Goal: Browse casually: Explore the website without a specific task or goal

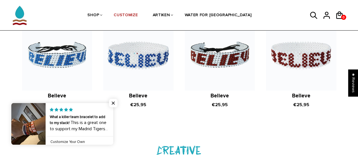
scroll to position [509, 0]
click at [111, 105] on span "Close popup widget" at bounding box center [113, 103] width 8 height 8
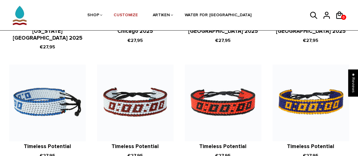
scroll to position [729, 0]
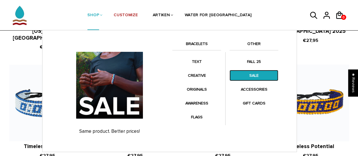
click at [249, 77] on link "SALE" at bounding box center [253, 75] width 49 height 11
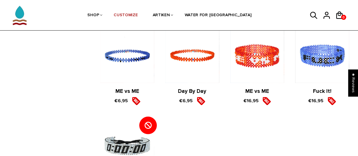
scroll to position [763, 0]
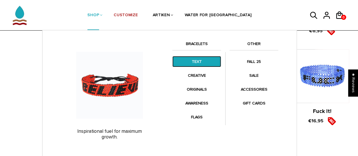
click at [187, 62] on link "TEXT" at bounding box center [196, 61] width 49 height 11
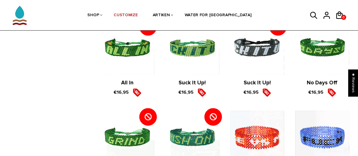
scroll to position [905, 0]
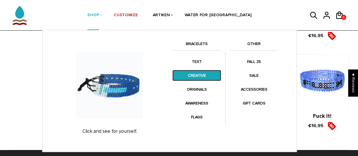
click at [187, 79] on link "CREATIVE" at bounding box center [196, 75] width 49 height 11
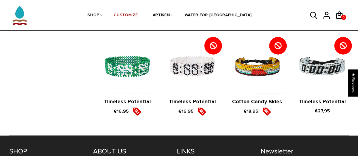
scroll to position [679, 0]
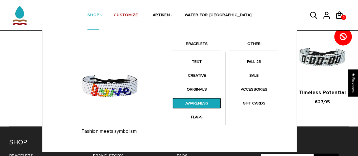
click at [185, 108] on link "AWARENESS" at bounding box center [196, 103] width 49 height 11
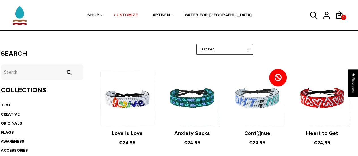
scroll to position [113, 0]
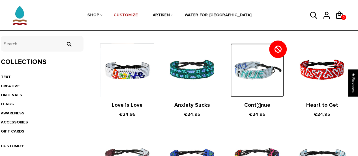
click at [260, 73] on img at bounding box center [256, 69] width 53 height 53
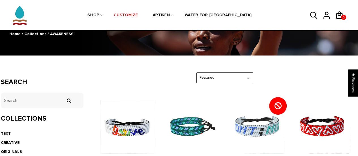
scroll to position [85, 0]
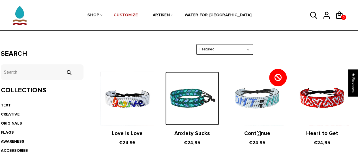
click at [187, 105] on img at bounding box center [191, 98] width 53 height 53
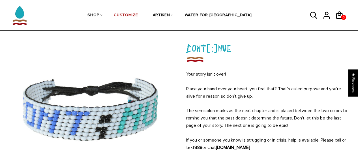
scroll to position [57, 0]
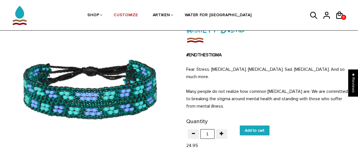
scroll to position [57, 0]
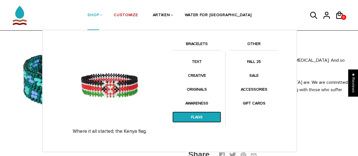
click at [196, 117] on link "FLAGS" at bounding box center [196, 116] width 49 height 11
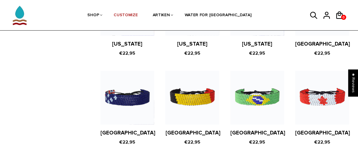
scroll to position [509, 0]
